Goal: Information Seeking & Learning: Learn about a topic

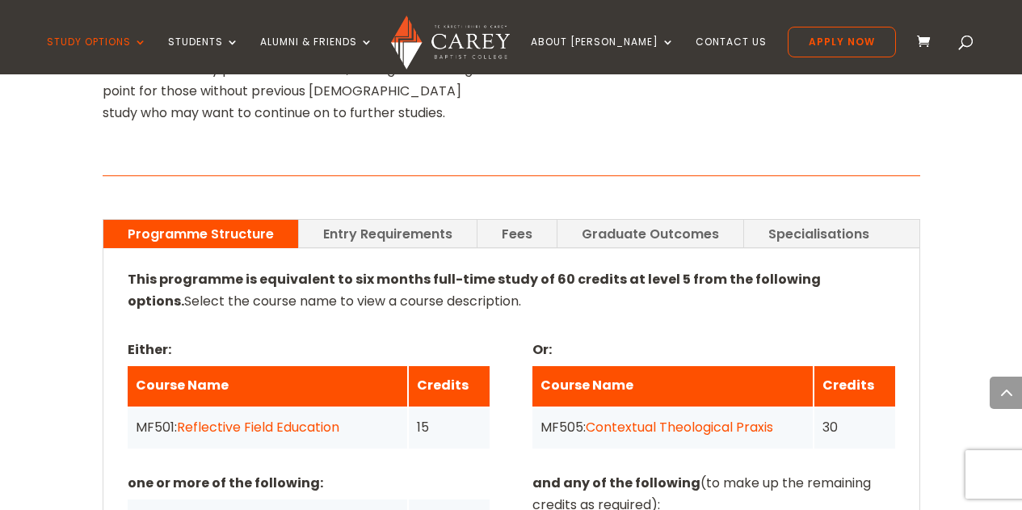
scroll to position [1131, 0]
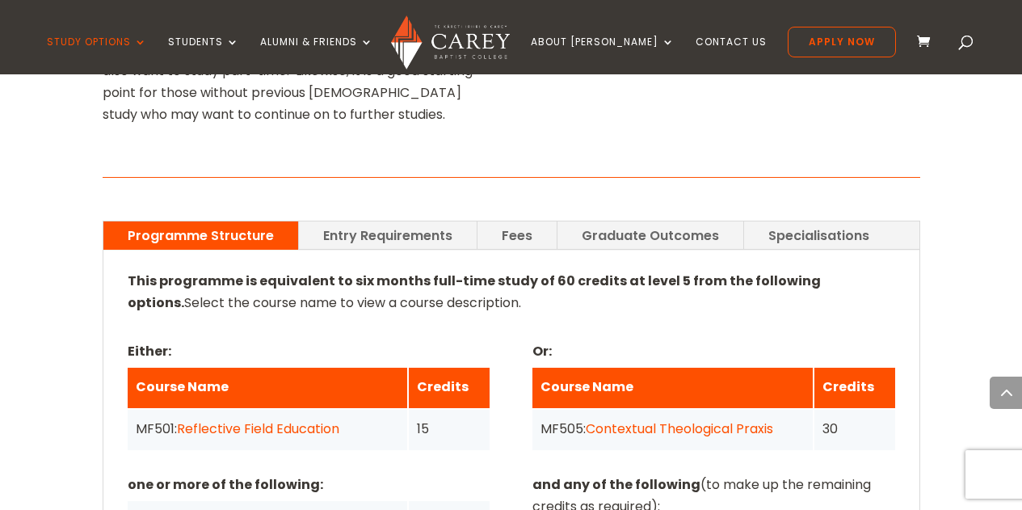
click at [370, 221] on link "Entry Requirements" at bounding box center [388, 235] width 178 height 28
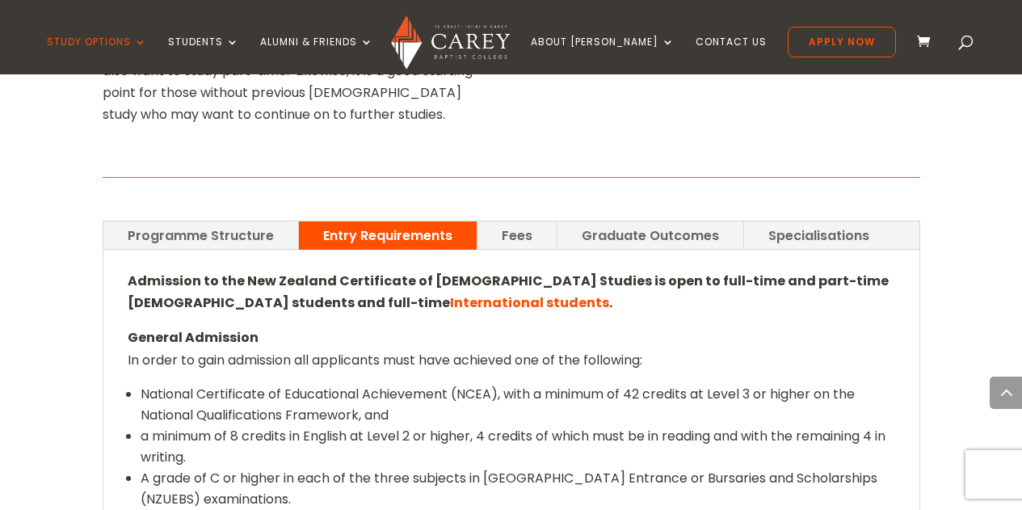
click at [251, 326] on p "General Admission In order to gain admission all applicants must have achieved …" at bounding box center [512, 354] width 768 height 57
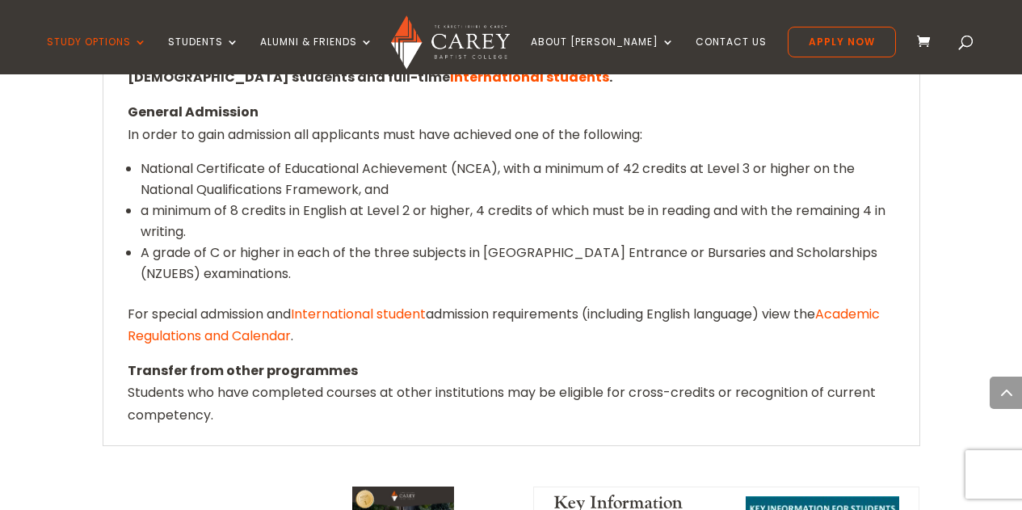
scroll to position [1358, 0]
click at [357, 304] on link "International student" at bounding box center [358, 313] width 135 height 19
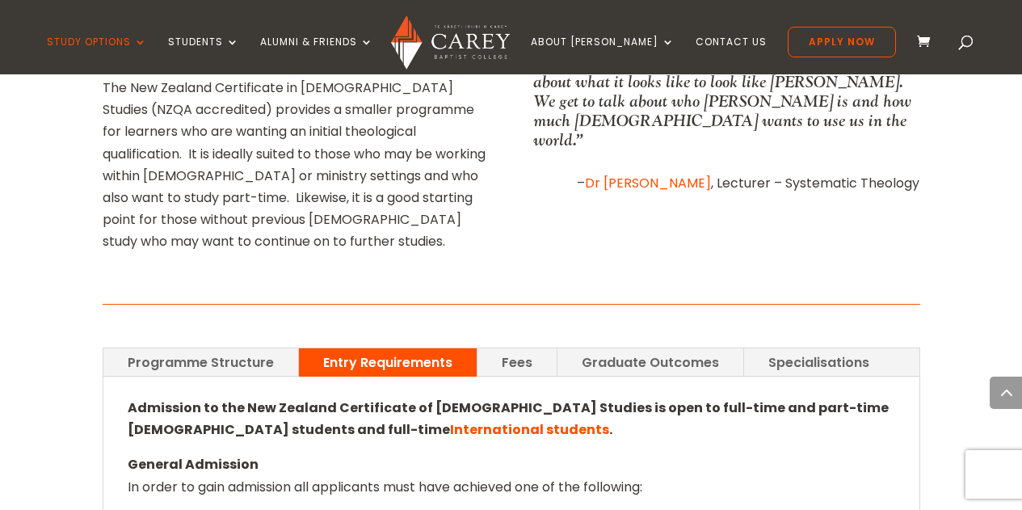
scroll to position [1000, 0]
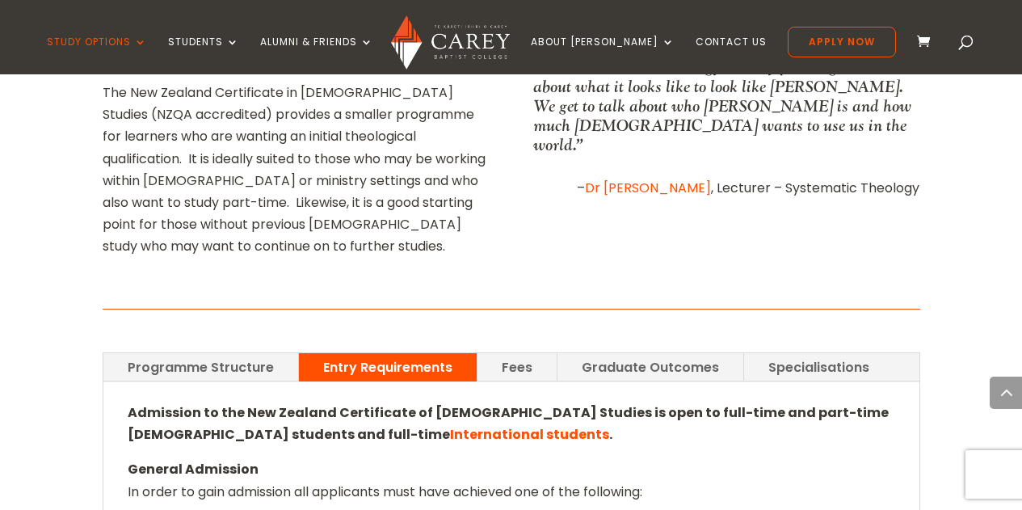
click at [511, 353] on link "Fees" at bounding box center [517, 367] width 79 height 28
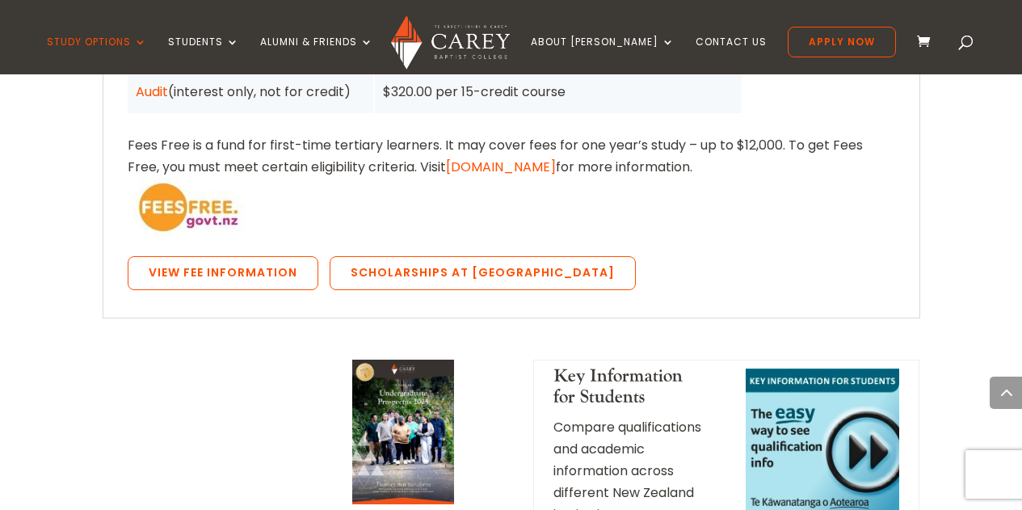
scroll to position [1484, 0]
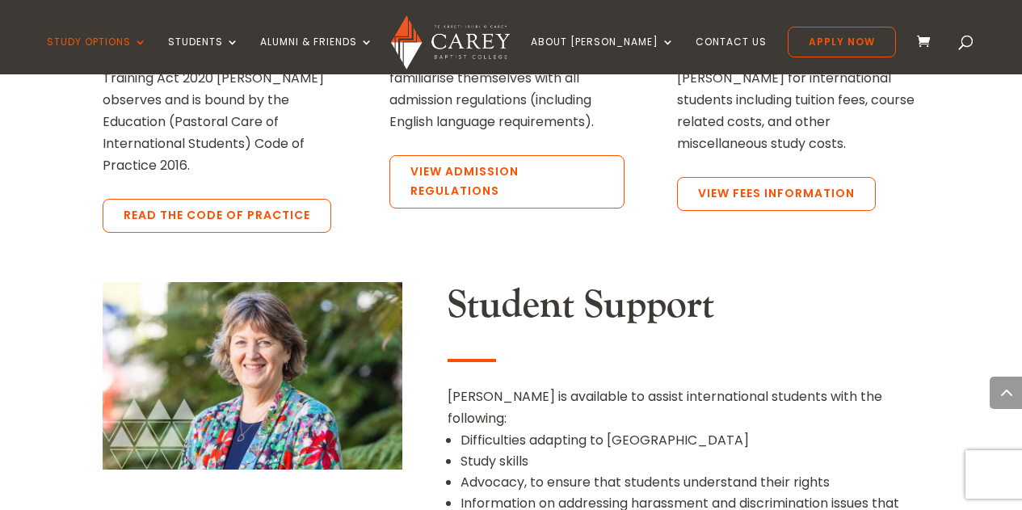
scroll to position [1552, 0]
